Goal: Information Seeking & Learning: Find specific fact

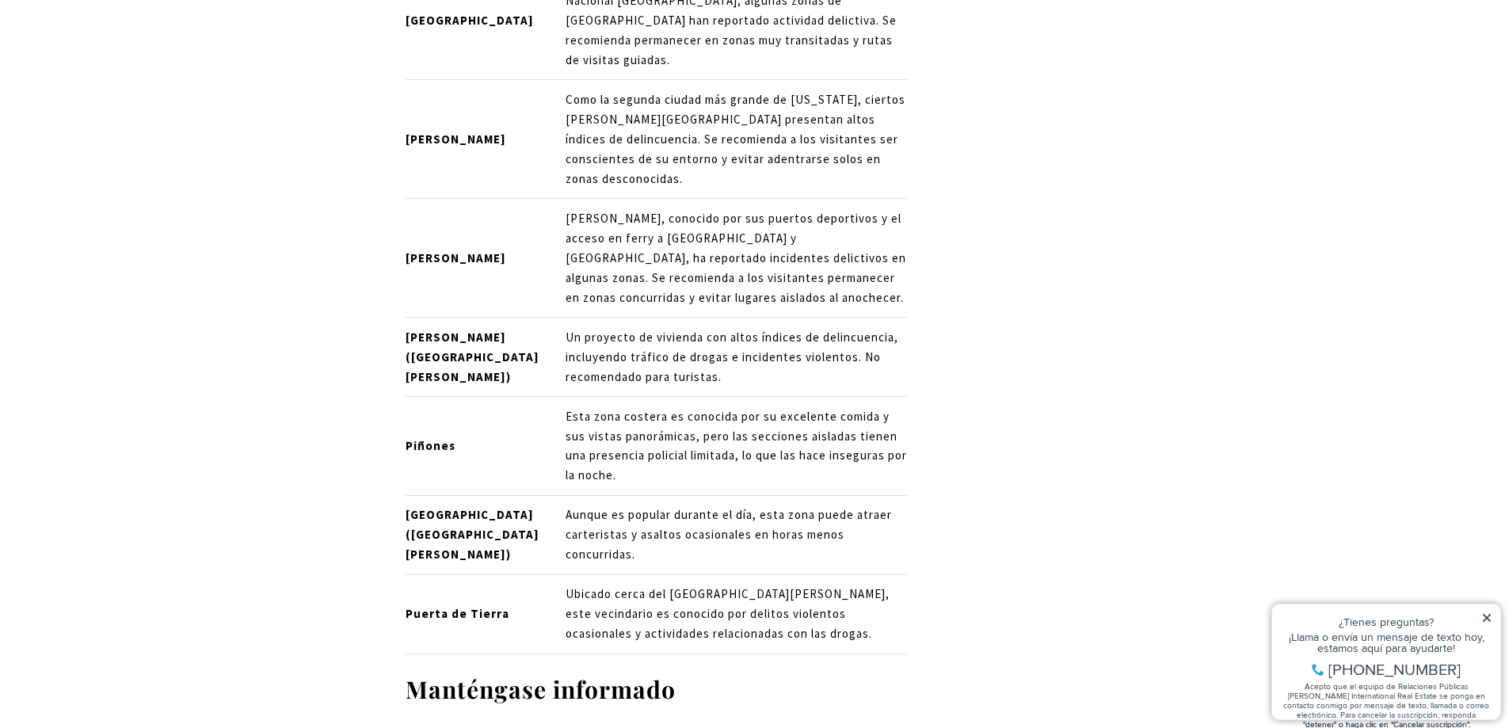
scroll to position [10913, 0]
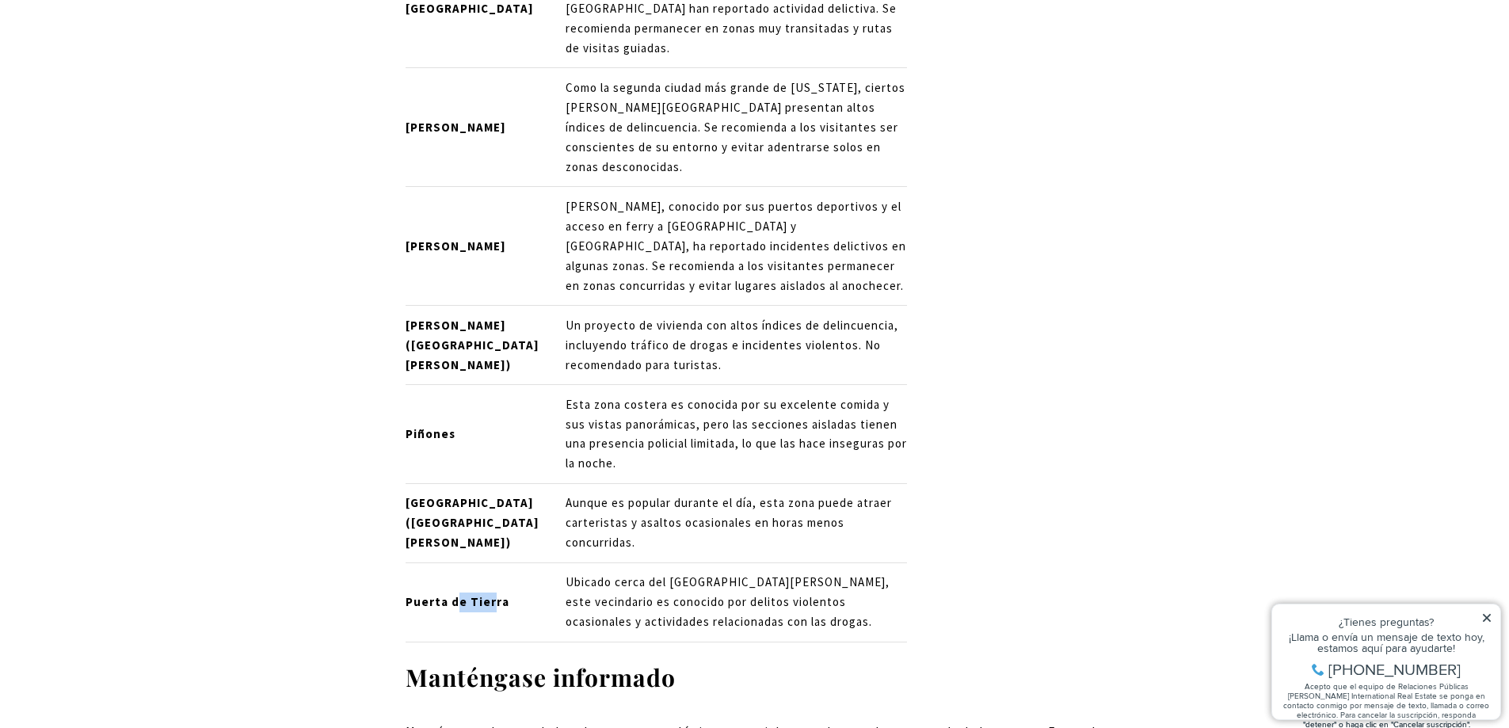
drag, startPoint x: 469, startPoint y: 542, endPoint x: 452, endPoint y: 541, distance: 16.7
click at [452, 594] on font "Puerta de Tierra" at bounding box center [458, 601] width 104 height 15
click at [495, 594] on font "Puerta de Tierra" at bounding box center [458, 601] width 104 height 15
click at [493, 594] on font "Puerta de Tierra" at bounding box center [458, 601] width 104 height 15
drag, startPoint x: 501, startPoint y: 536, endPoint x: 407, endPoint y: 535, distance: 94.3
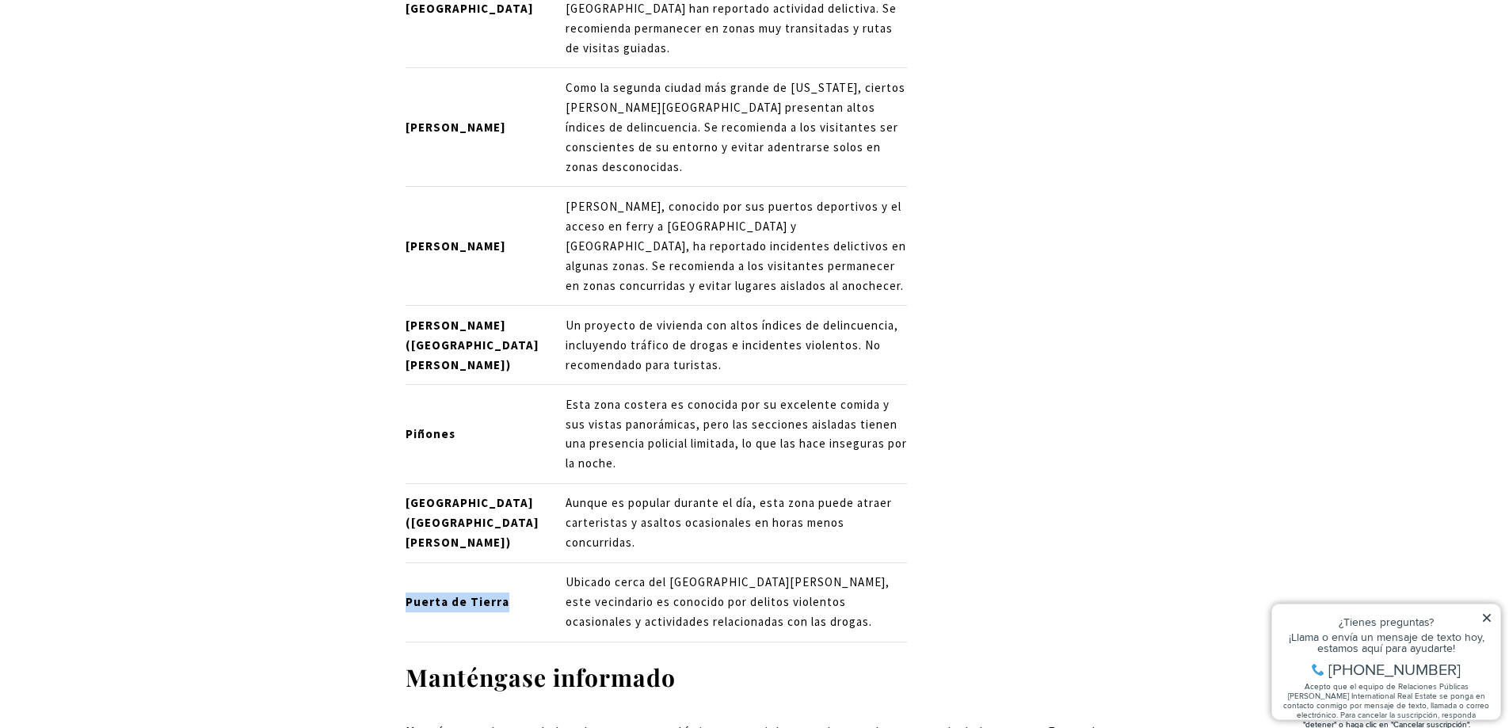
click at [407, 594] on font "Puerta de Tierra" at bounding box center [458, 601] width 104 height 15
copy font "Puerta de Tierra"
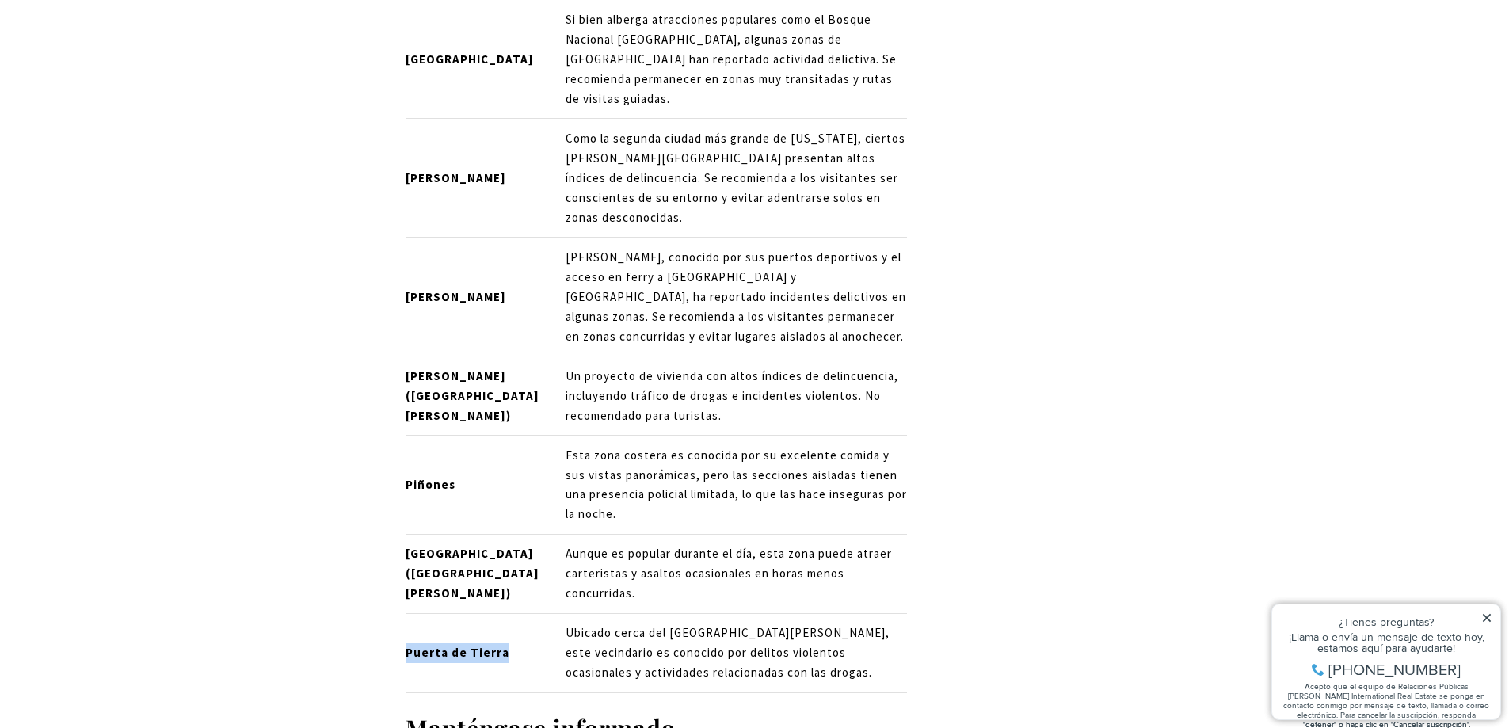
scroll to position [10834, 0]
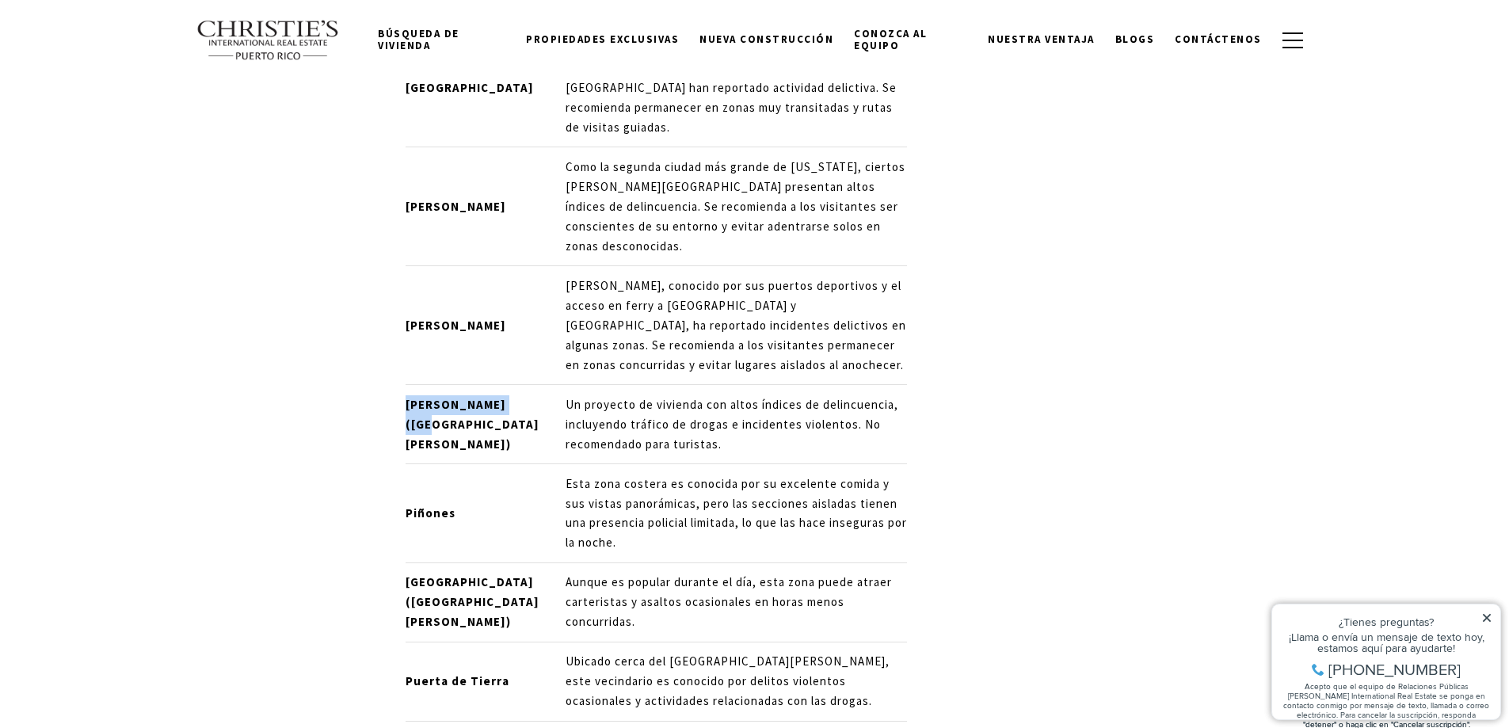
drag, startPoint x: 406, startPoint y: 343, endPoint x: 440, endPoint y: 354, distance: 35.8
click at [440, 397] on font "[PERSON_NAME] ([GEOGRAPHIC_DATA][PERSON_NAME])" at bounding box center [473, 424] width 134 height 55
copy font "[PERSON_NAME]"
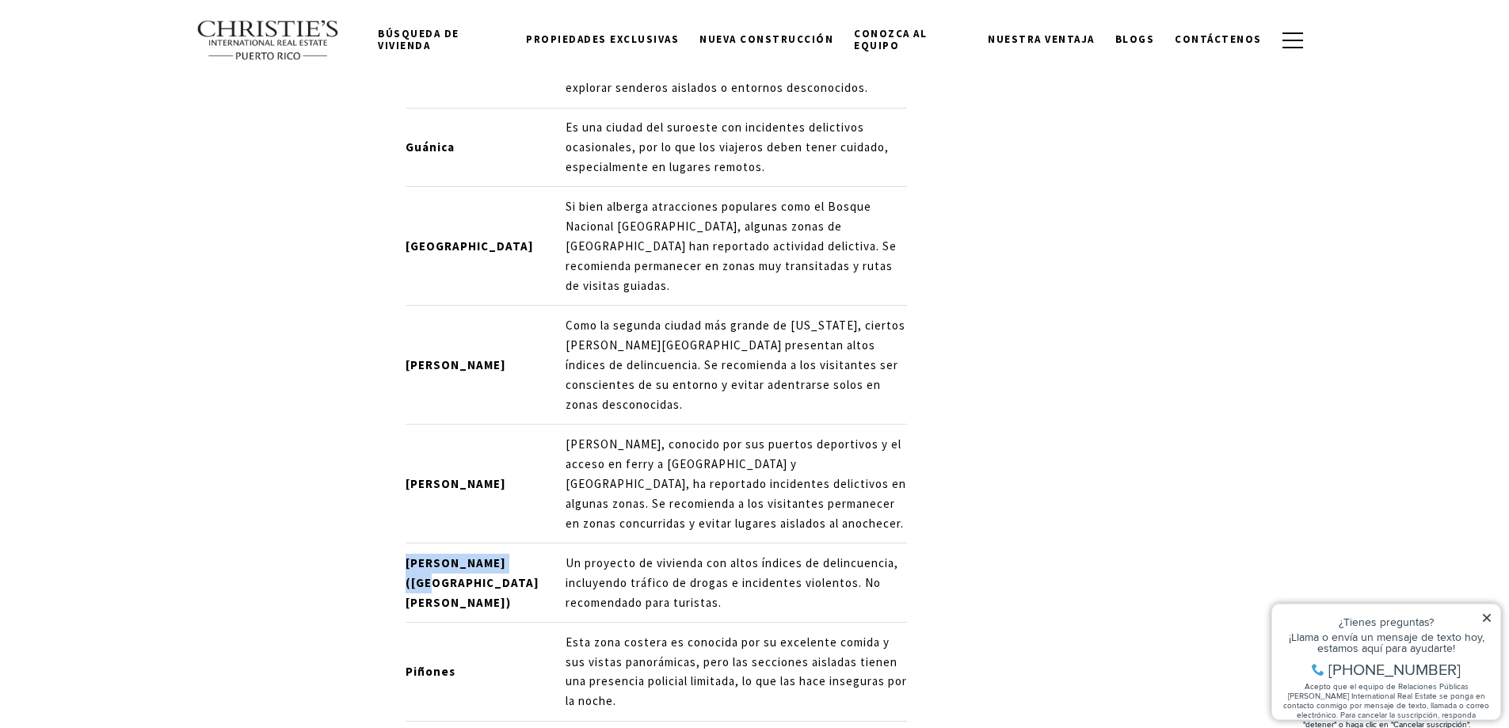
scroll to position [10596, 0]
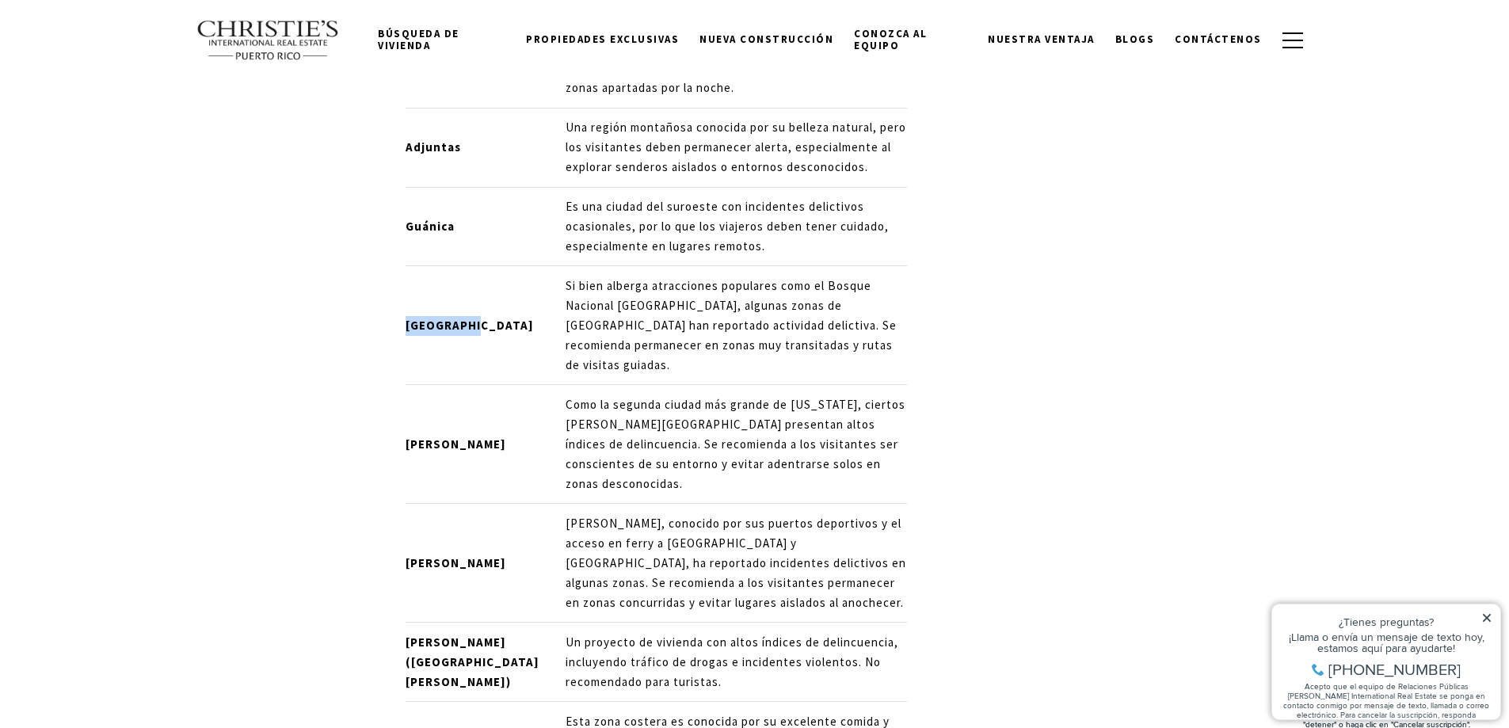
drag, startPoint x: 470, startPoint y: 313, endPoint x: 407, endPoint y: 315, distance: 62.6
click at [407, 318] on font "[GEOGRAPHIC_DATA]" at bounding box center [470, 325] width 128 height 15
copy font "[GEOGRAPHIC_DATA]"
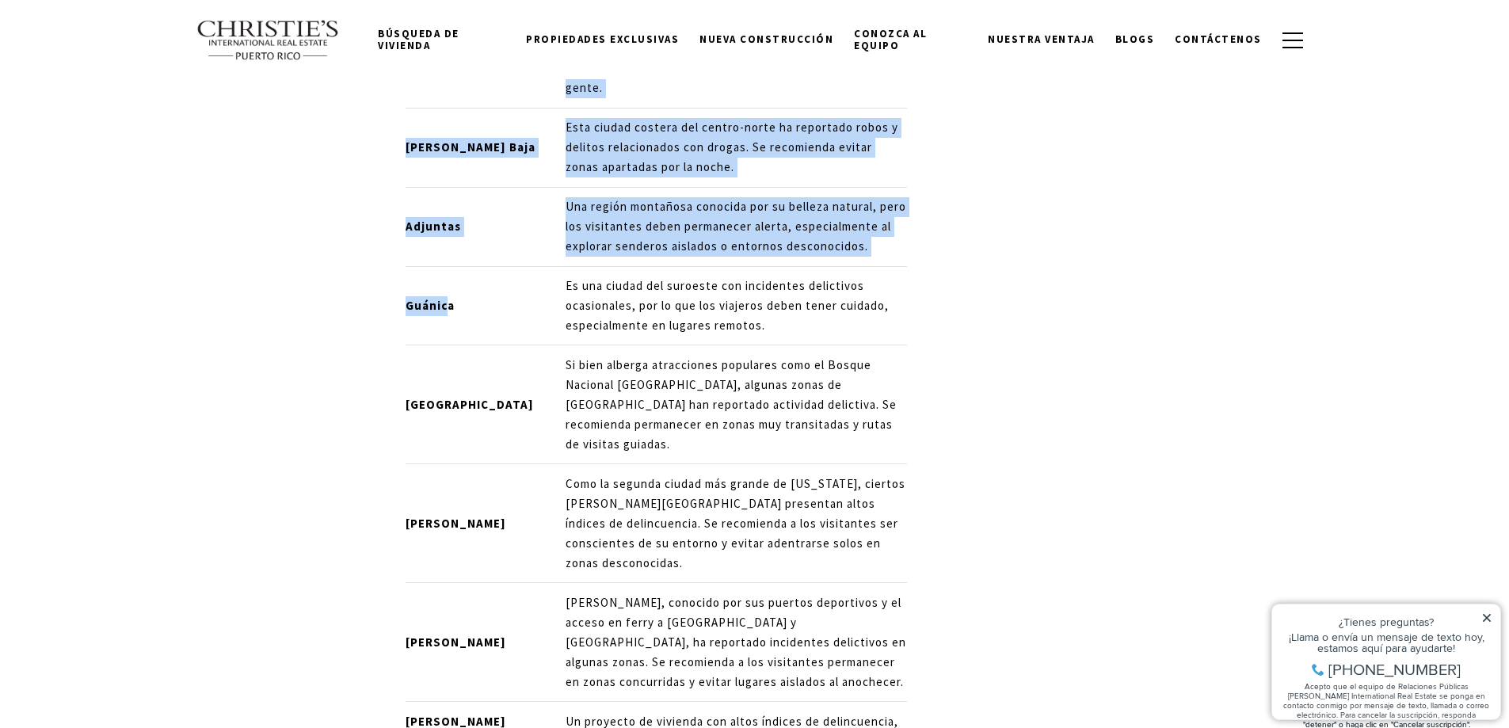
drag, startPoint x: 407, startPoint y: 303, endPoint x: 447, endPoint y: 305, distance: 39.7
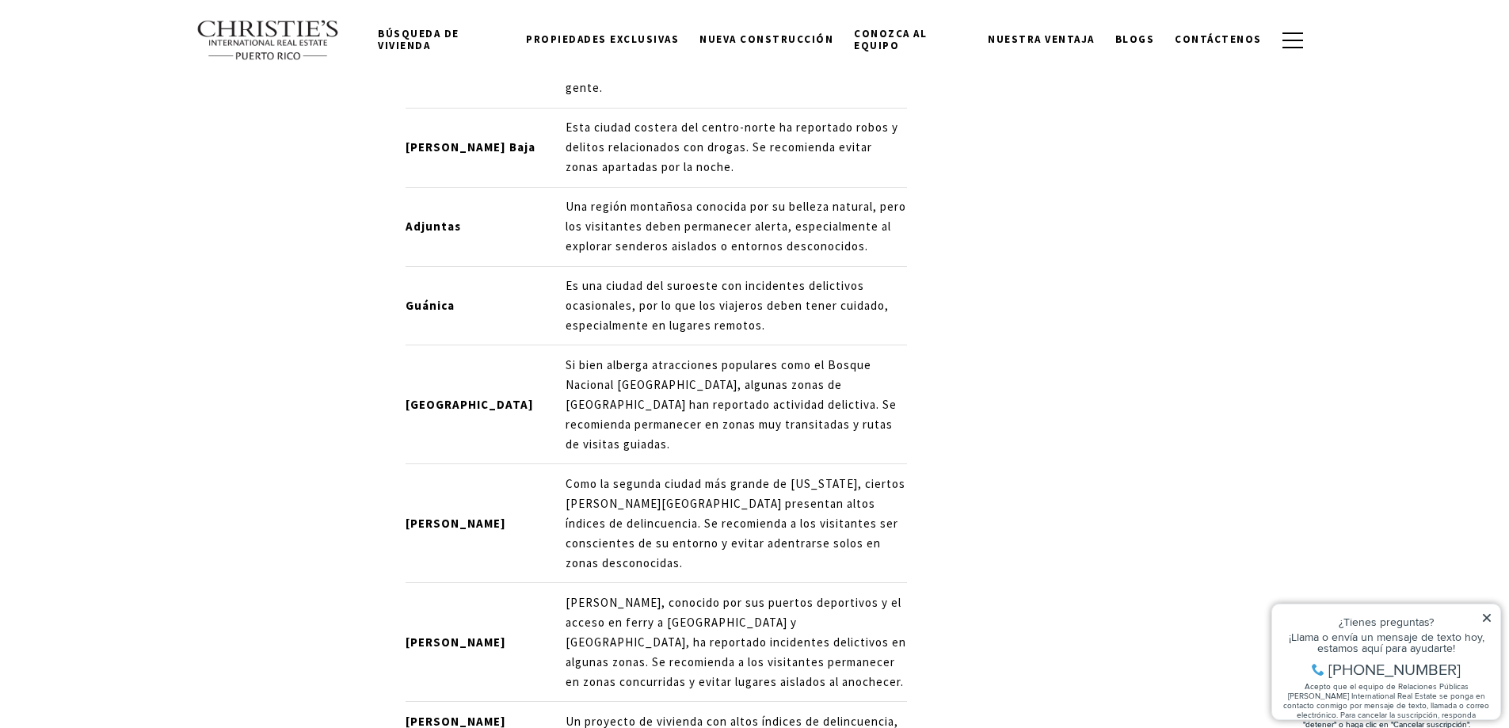
click at [463, 302] on p "Guánica" at bounding box center [473, 306] width 134 height 20
drag, startPoint x: 451, startPoint y: 302, endPoint x: 408, endPoint y: 303, distance: 43.6
click at [408, 303] on font "Guánica" at bounding box center [430, 305] width 49 height 15
copy font "Guánica"
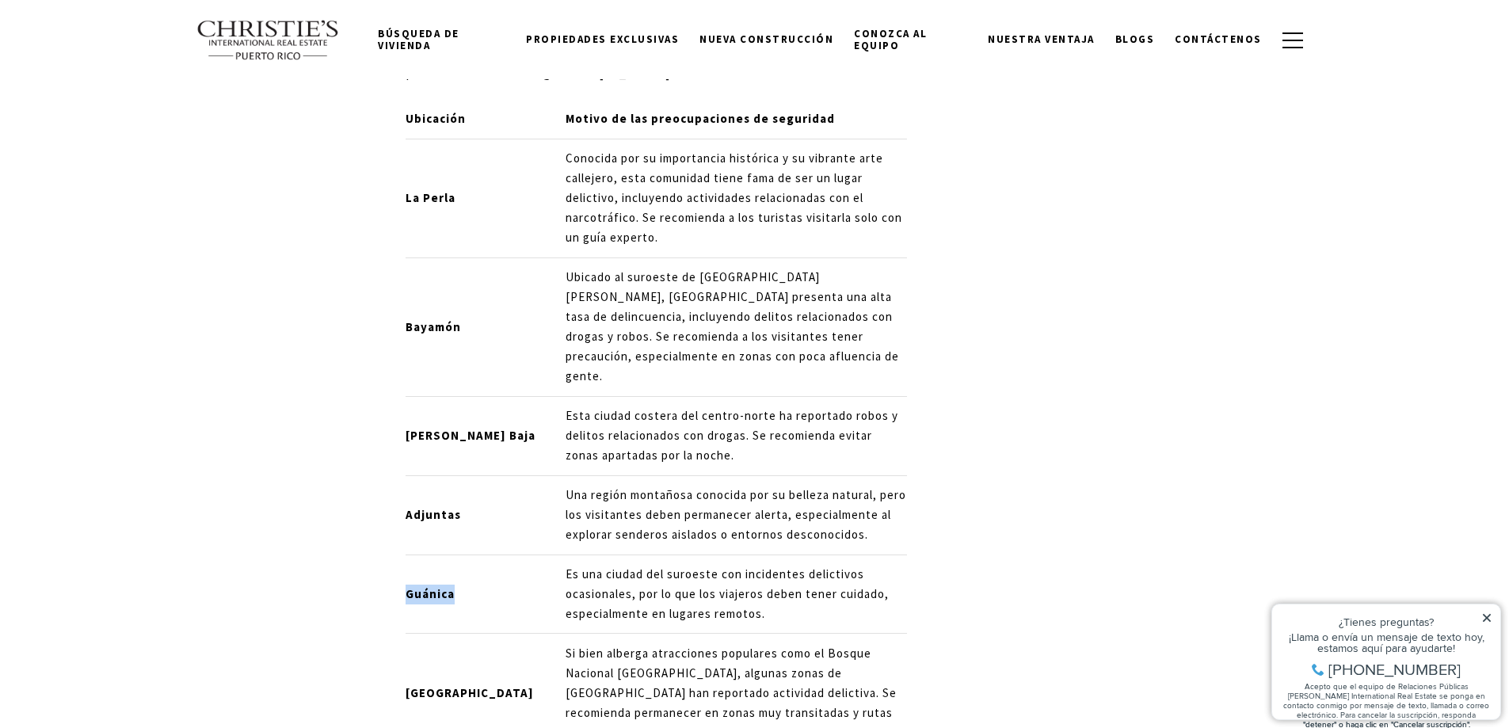
scroll to position [10200, 0]
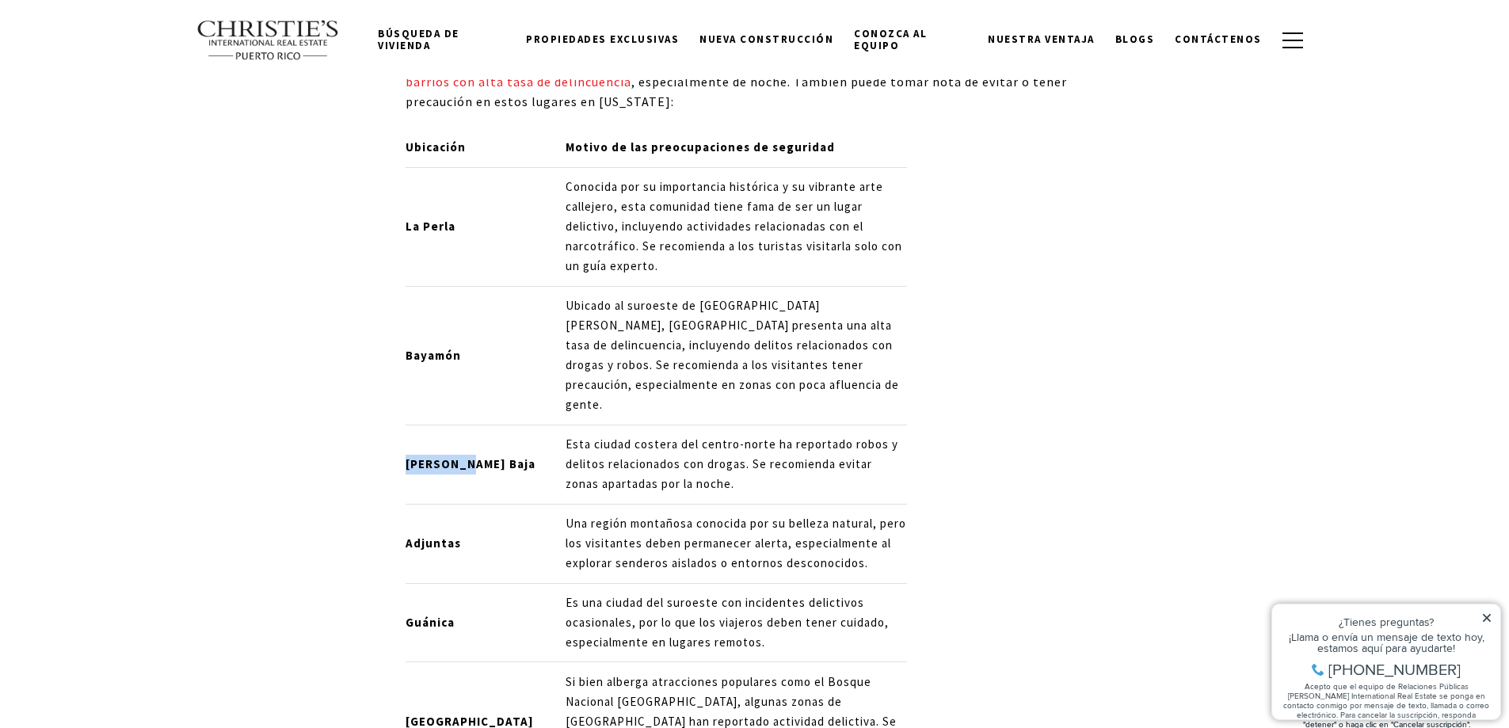
drag, startPoint x: 406, startPoint y: 463, endPoint x: 459, endPoint y: 466, distance: 54.0
click at [459, 466] on font "[PERSON_NAME] Baja" at bounding box center [471, 463] width 130 height 15
copy font "[PERSON_NAME] Baja"
click at [425, 363] on font "Bayamón" at bounding box center [433, 355] width 55 height 15
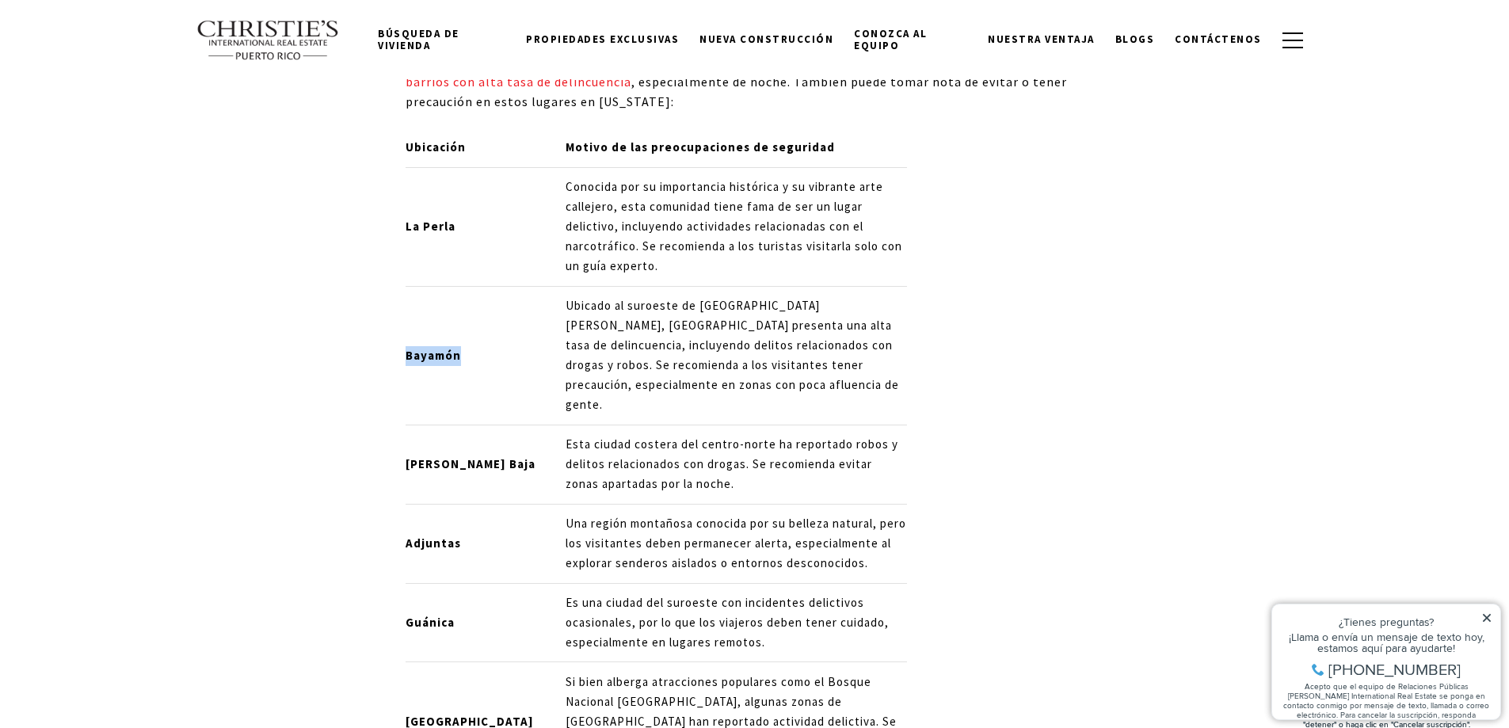
copy font "Bayamón"
drag, startPoint x: 461, startPoint y: 272, endPoint x: 406, endPoint y: 272, distance: 54.7
click at [406, 237] on p "La Perla" at bounding box center [473, 227] width 134 height 20
click at [473, 237] on p "La Perla" at bounding box center [473, 227] width 134 height 20
click at [406, 286] on td "La Perla" at bounding box center [479, 226] width 147 height 119
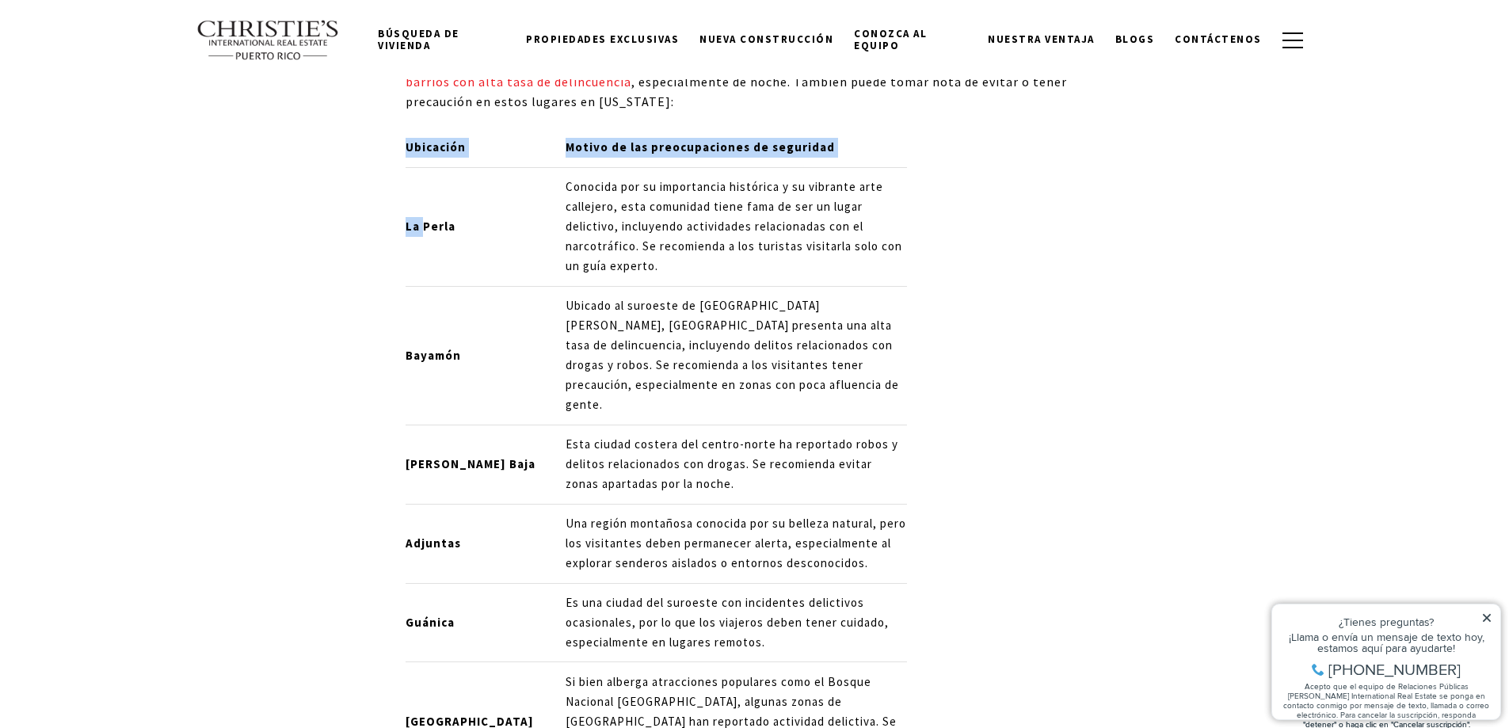
drag, startPoint x: 404, startPoint y: 272, endPoint x: 424, endPoint y: 274, distance: 19.9
click at [424, 274] on div "**********" at bounding box center [754, 181] width 1109 height 19385
click at [471, 237] on p "La Perla" at bounding box center [473, 227] width 134 height 20
drag, startPoint x: 451, startPoint y: 274, endPoint x: 406, endPoint y: 268, distance: 46.3
click at [406, 234] on font "La Perla" at bounding box center [431, 226] width 50 height 15
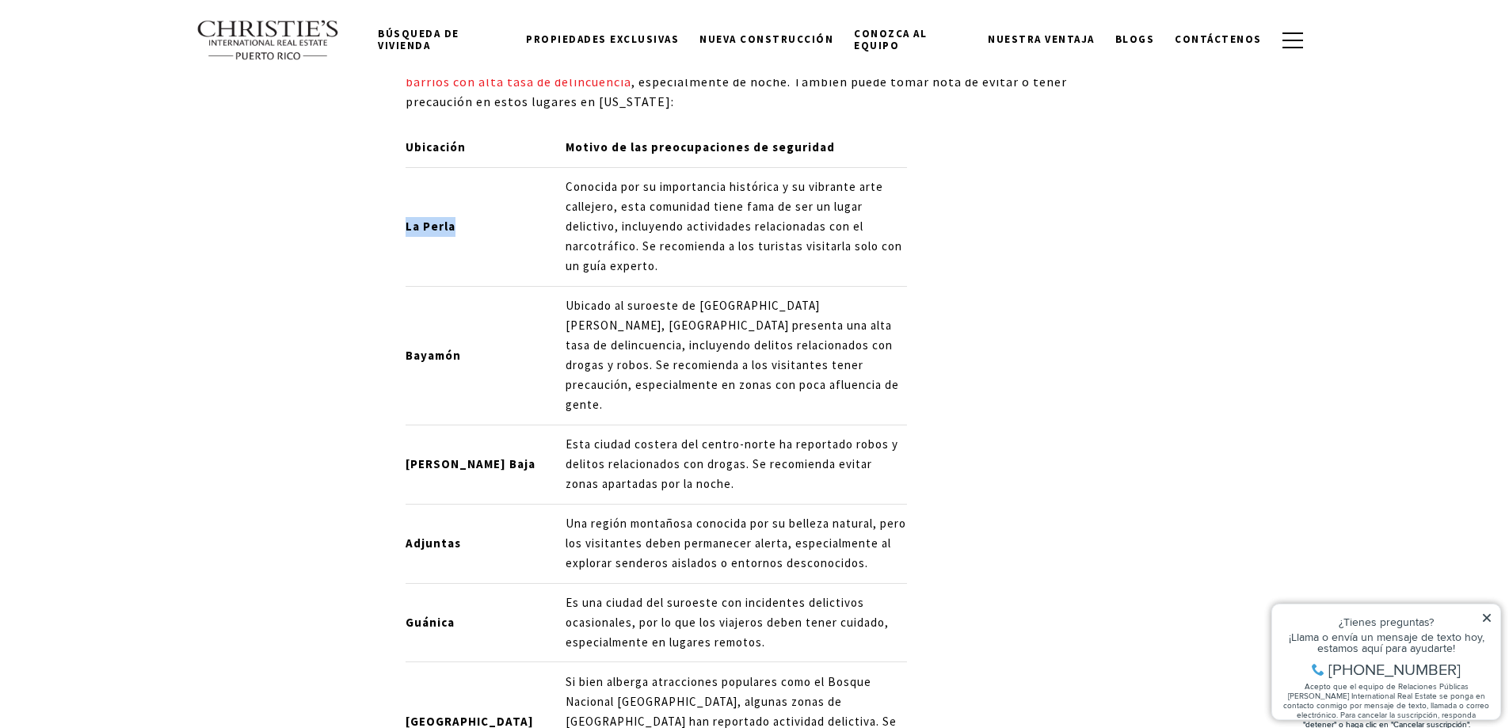
copy font "La Perla"
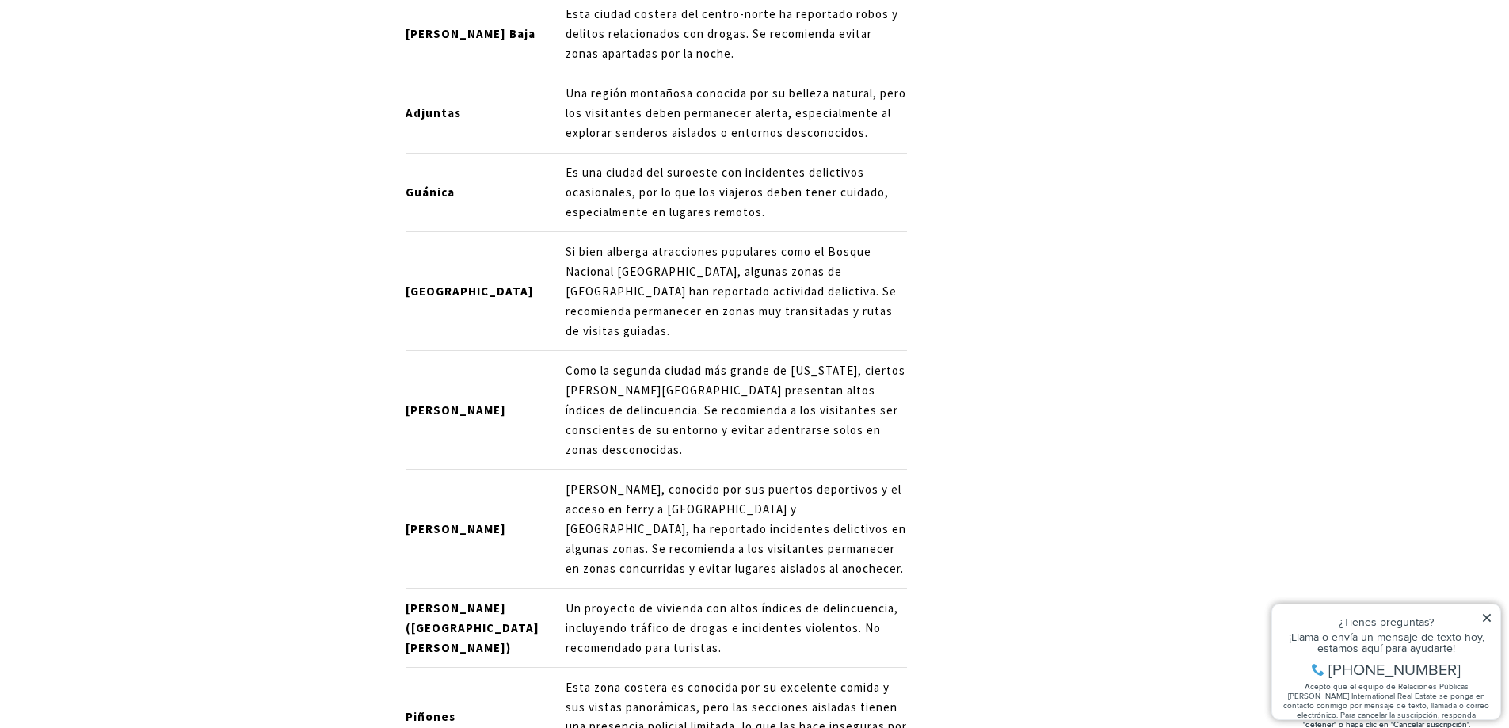
scroll to position [10676, 0]
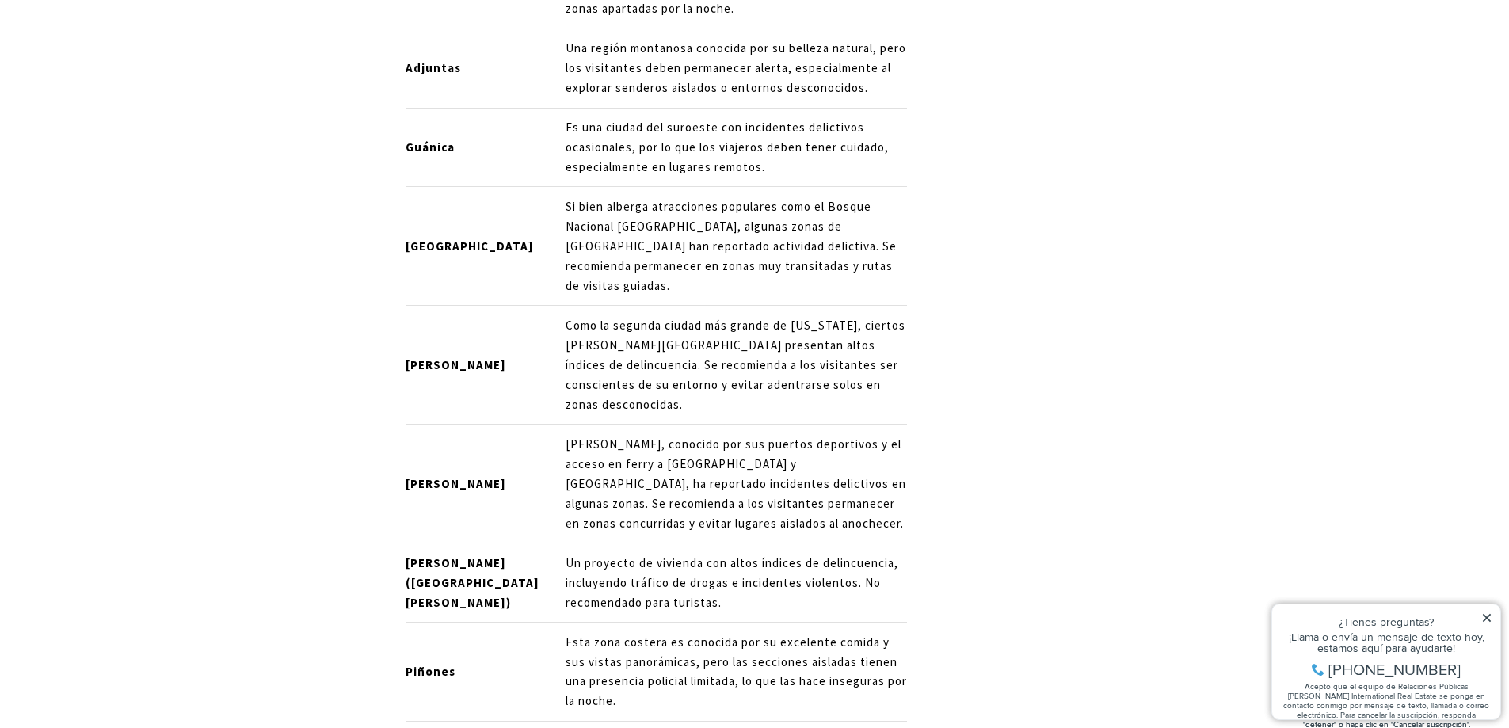
click at [1486, 621] on icon at bounding box center [1486, 617] width 11 height 11
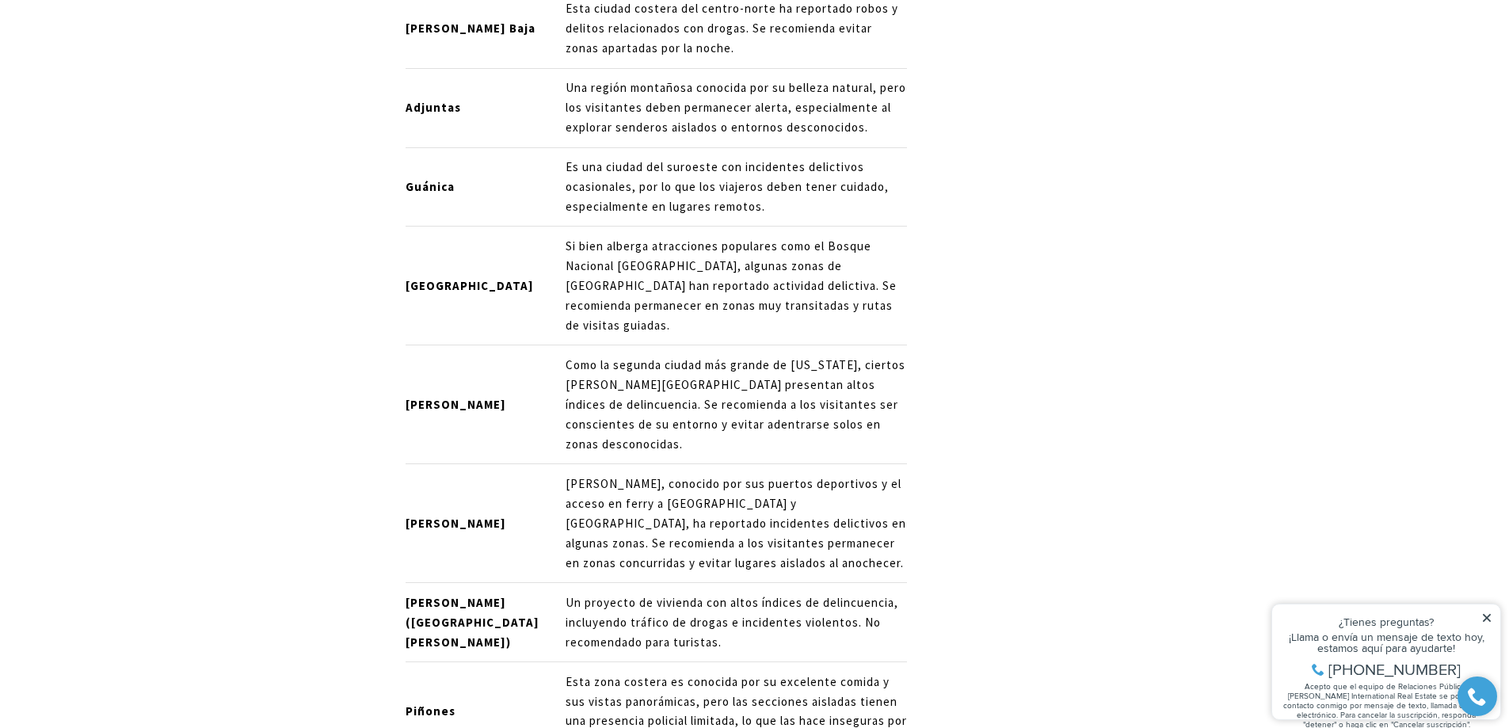
scroll to position [10596, 0]
